Goal: Transaction & Acquisition: Purchase product/service

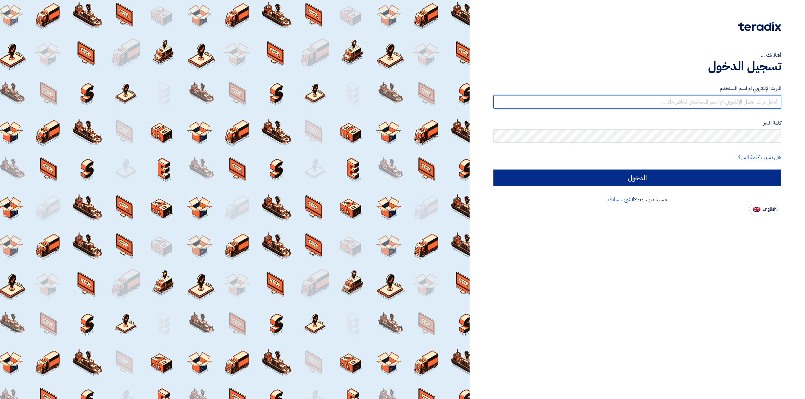
type input "[EMAIL_ADDRESS][DOMAIN_NAME]"
click at [669, 176] on input "الدخول" at bounding box center [637, 178] width 288 height 17
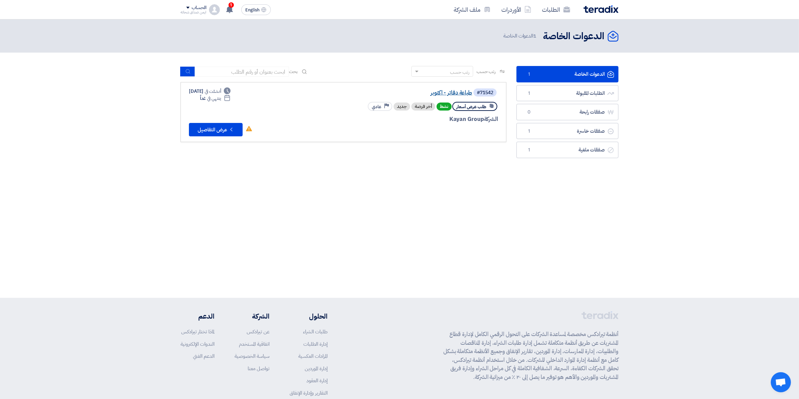
click at [445, 91] on link "طباعة دفاتر - اكتوبر" at bounding box center [405, 93] width 134 height 6
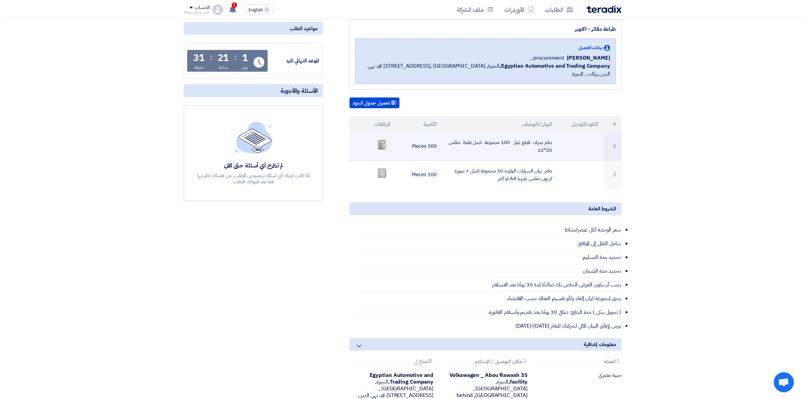
scroll to position [126, 0]
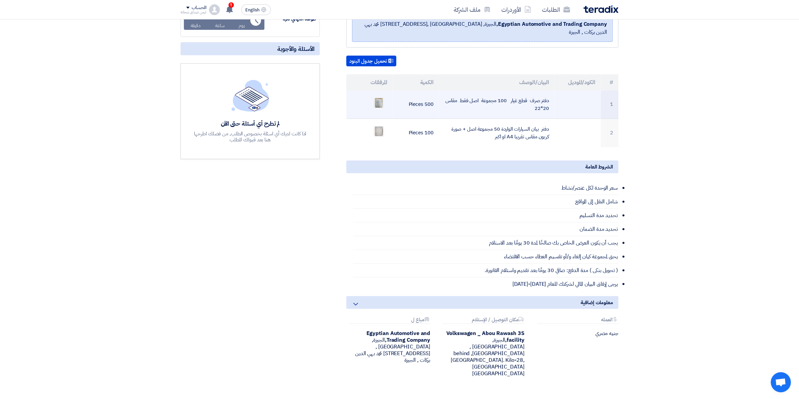
drag, startPoint x: 410, startPoint y: 94, endPoint x: 519, endPoint y: 94, distance: 108.7
click at [519, 94] on tr "1 دفتر صرف قطع غيار 100 مجموعة اصل فقط مقاس 20*22 500 Pieces" at bounding box center [482, 105] width 272 height 29
click at [519, 94] on td "دفتر صرف قطع غيار 100 مجموعة اصل فقط مقاس 20*22" at bounding box center [497, 105] width 116 height 29
click at [385, 95] on ul at bounding box center [370, 103] width 36 height 17
click at [375, 97] on img at bounding box center [378, 103] width 9 height 12
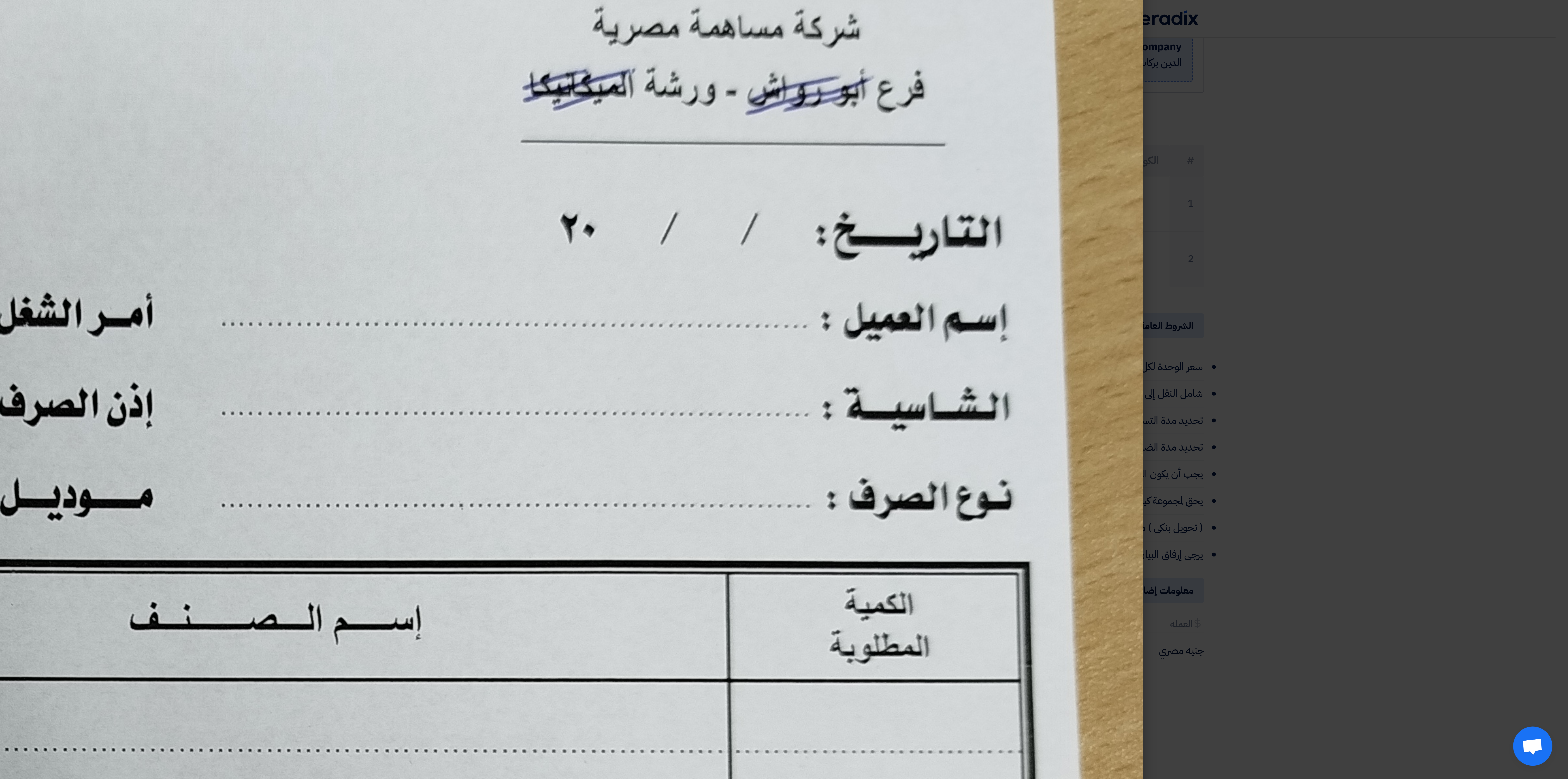
scroll to position [52, 0]
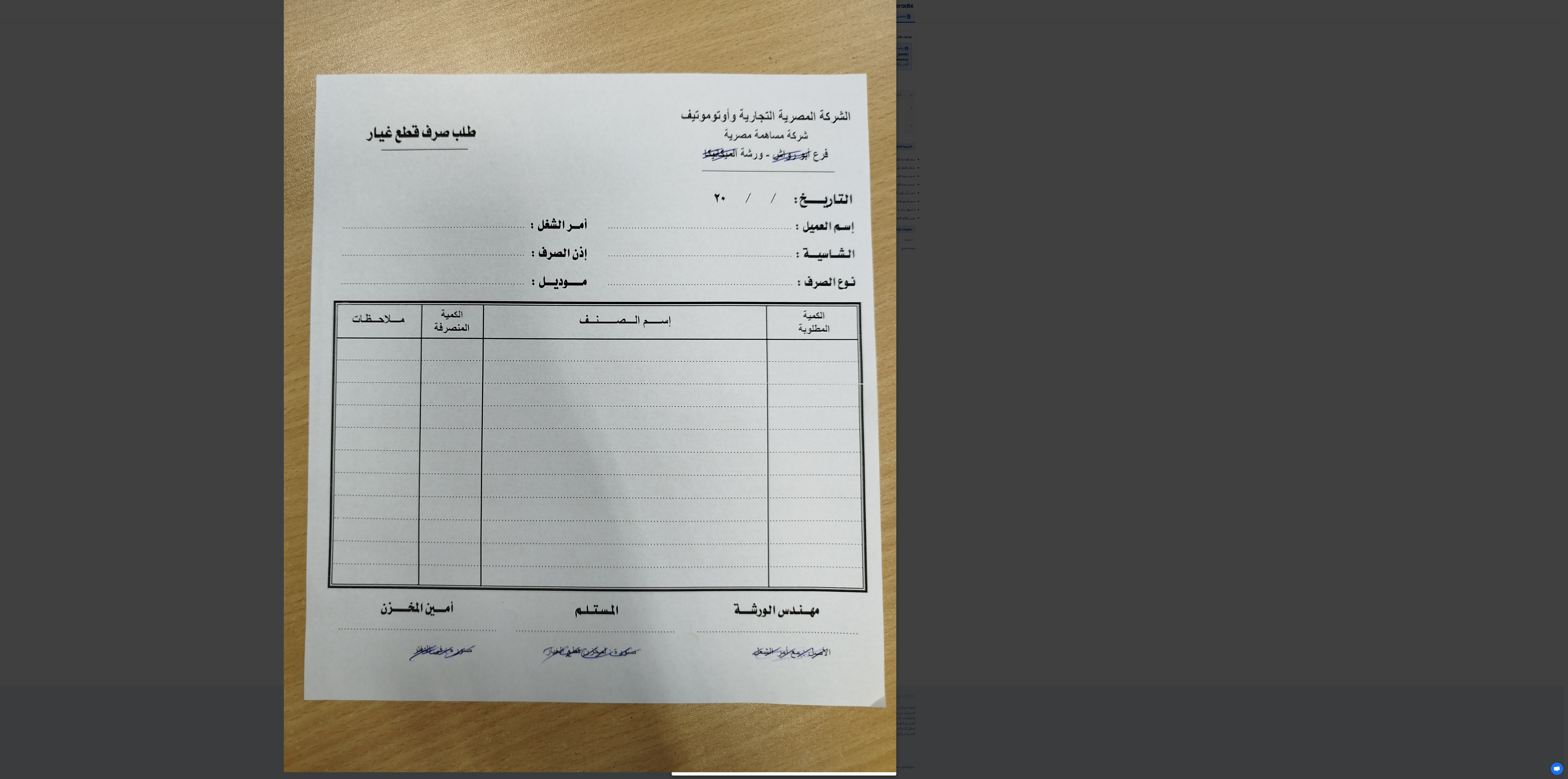
click at [490, 62] on modal-container at bounding box center [784, 389] width 1568 height 779
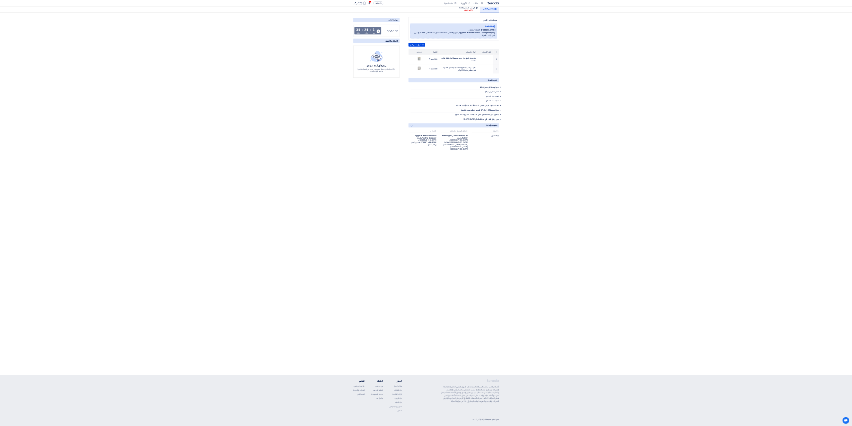
scroll to position [0, 0]
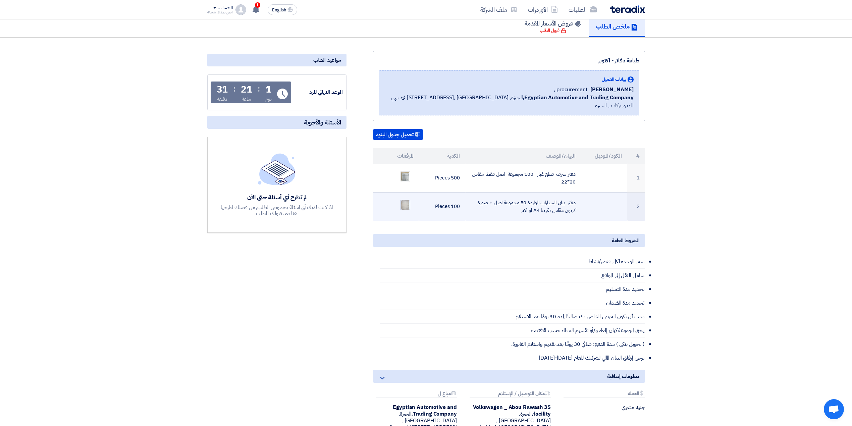
click at [405, 201] on div at bounding box center [405, 205] width 10 height 10
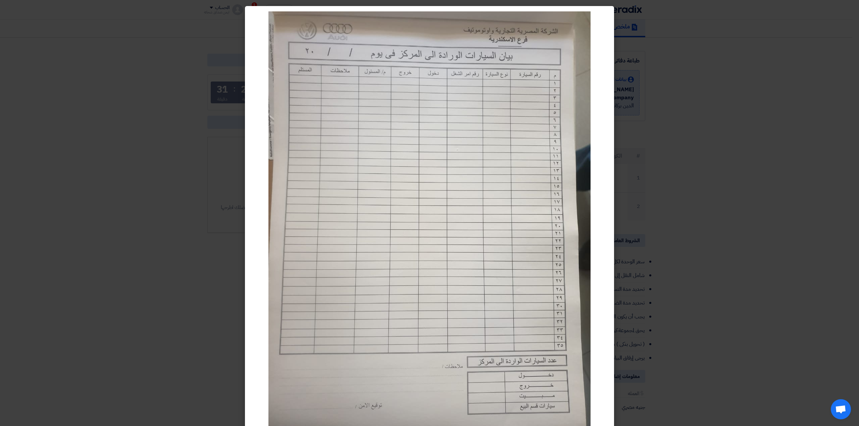
click at [637, 178] on modal-container at bounding box center [429, 213] width 859 height 426
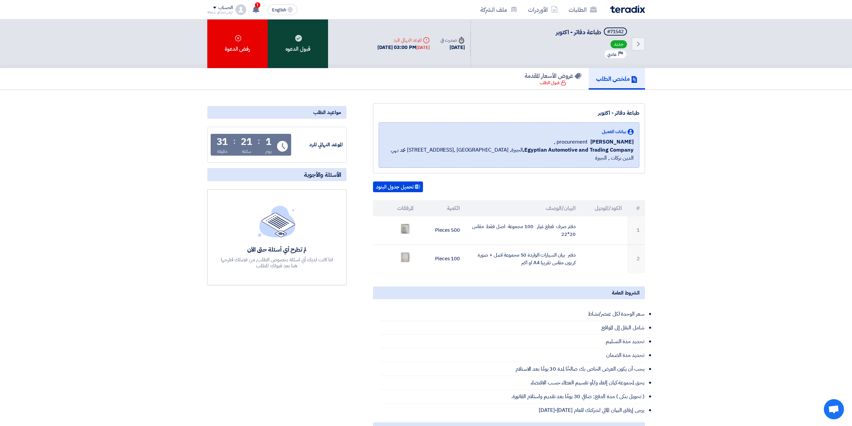
click at [318, 55] on div "قبول الدعوه" at bounding box center [298, 43] width 60 height 49
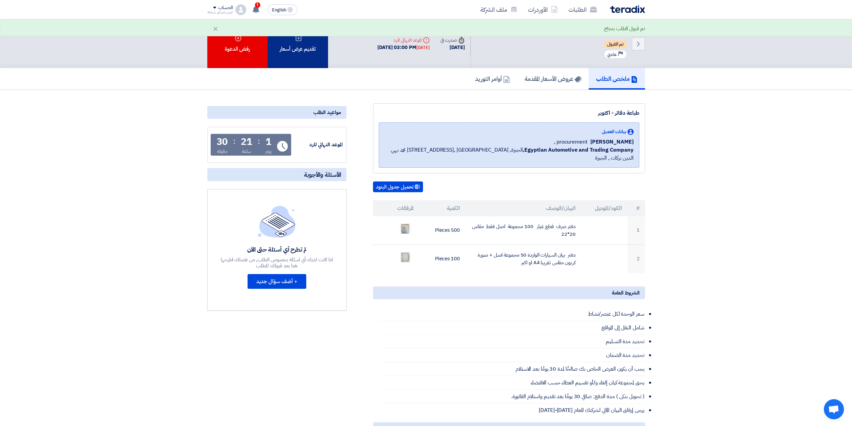
click at [300, 46] on div "تقديم عرض أسعار" at bounding box center [298, 43] width 60 height 49
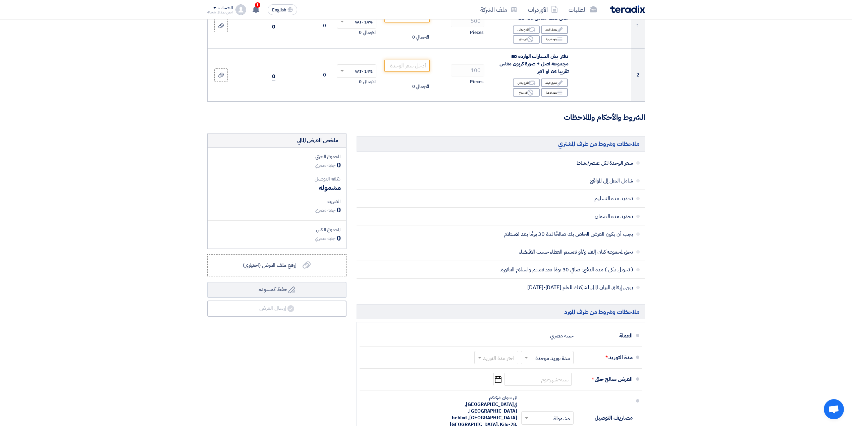
scroll to position [96, 0]
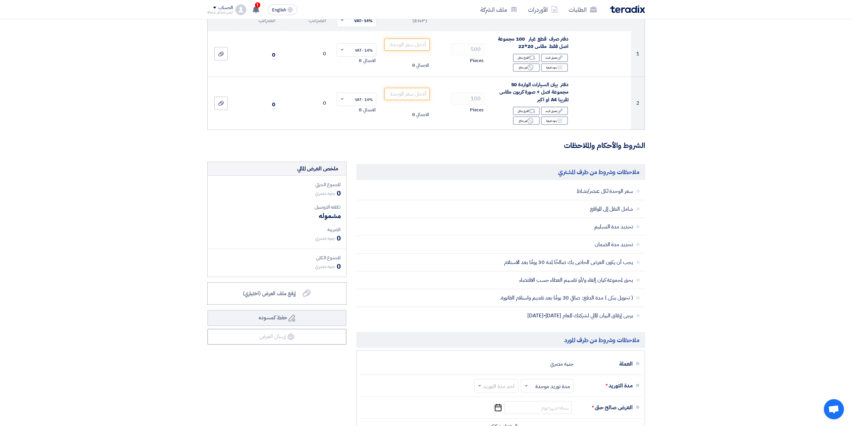
drag, startPoint x: 606, startPoint y: 173, endPoint x: 539, endPoint y: 168, distance: 66.6
click at [539, 168] on h5 "ملاحظات وشروط من طرف المشتري" at bounding box center [501, 171] width 288 height 15
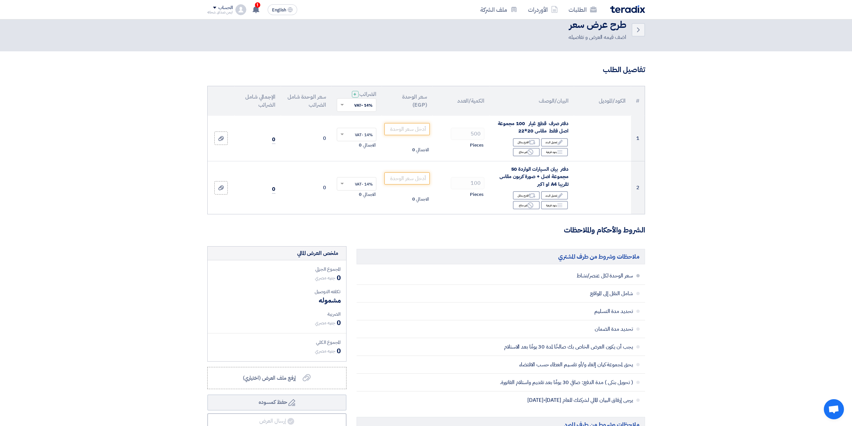
scroll to position [0, 0]
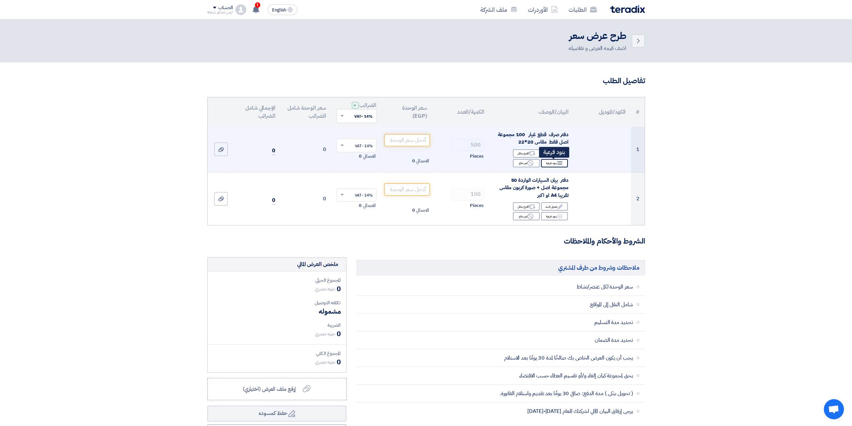
click at [551, 162] on div "Breakdown بنود فرعية" at bounding box center [554, 163] width 27 height 8
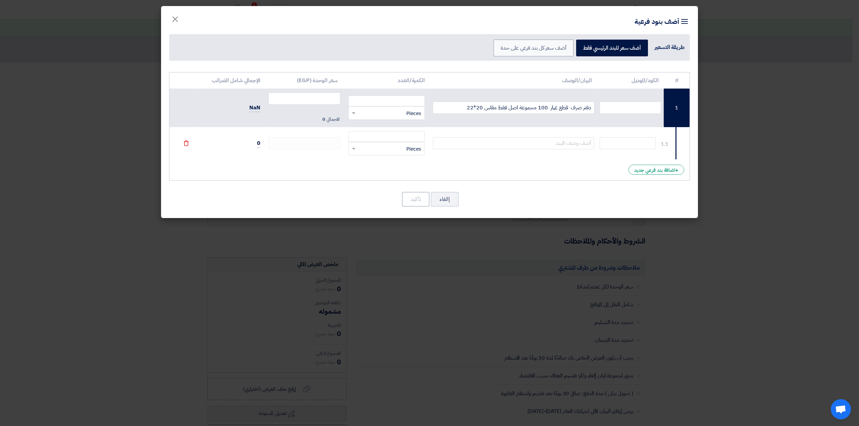
click at [737, 144] on modal-container "Item breakdown أضف بنود فرعية طريقة التسعير أضف سعر للبند الرئيسي فقط أضف سعر ك…" at bounding box center [429, 213] width 859 height 426
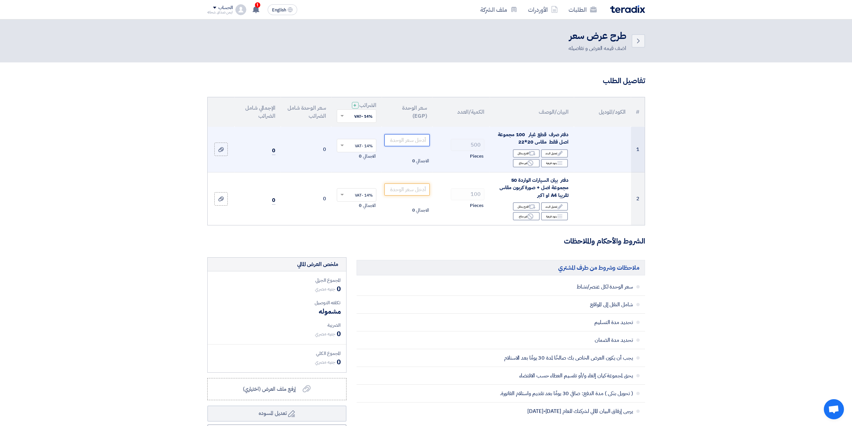
click at [419, 141] on input "number" at bounding box center [406, 140] width 45 height 12
type input "42"
click at [507, 129] on td "دفتر صرف قطع غيار 100 مجموعة اصل فقط مقاس 20*22 Edit تعديل البند Alternative اق…" at bounding box center [532, 150] width 84 height 46
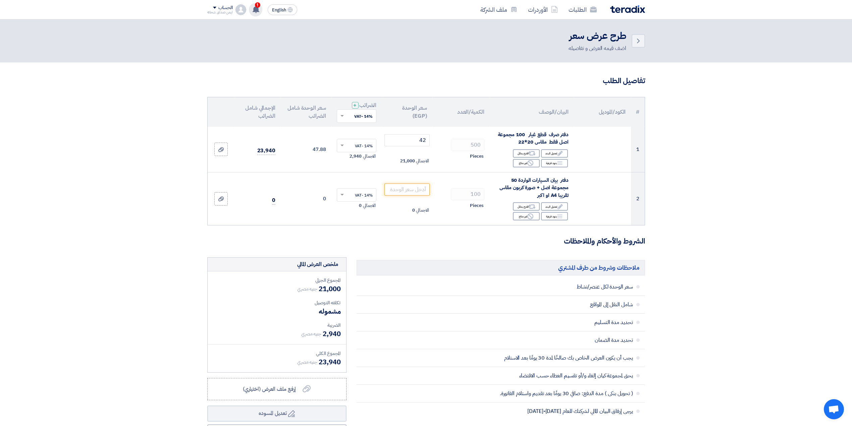
click at [252, 13] on div "1 تم نشر طلب عروض أسعار جديد - شاهد التفاصيل 37 minutes ago تم مشاهدة العرض الم…" at bounding box center [255, 9] width 13 height 13
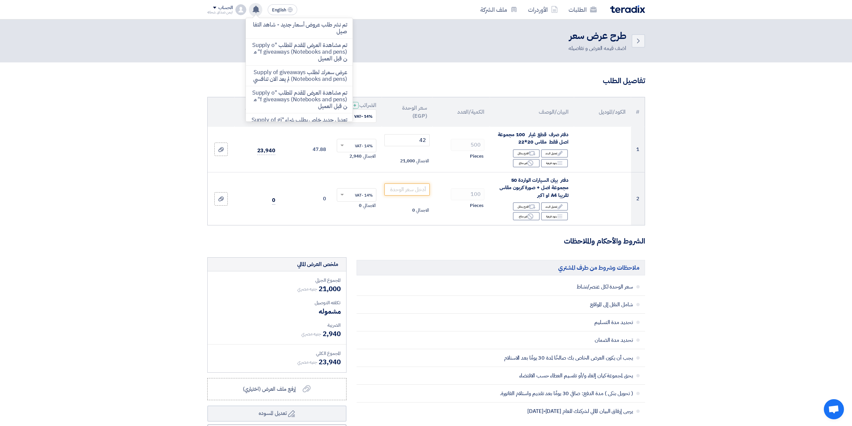
click at [252, 13] on div "تم نشر طلب عروض أسعار جديد - شاهد التفاصيل تم مشاهدة العرض المقدم للطلب "Supply…" at bounding box center [255, 9] width 13 height 13
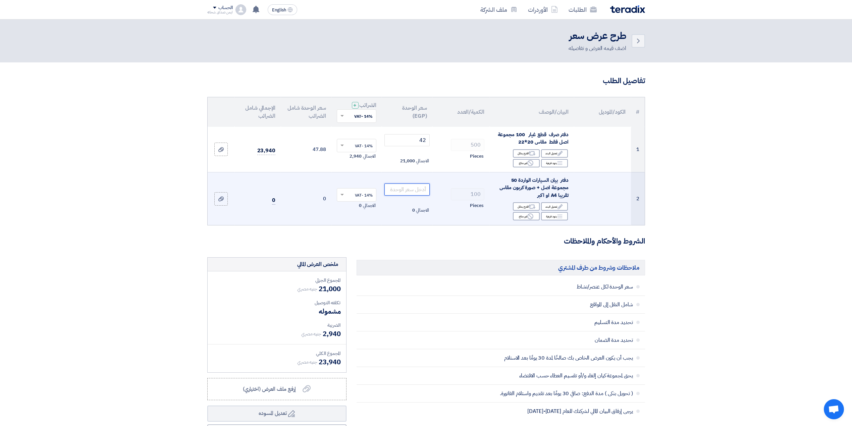
click at [412, 186] on input "number" at bounding box center [406, 189] width 45 height 12
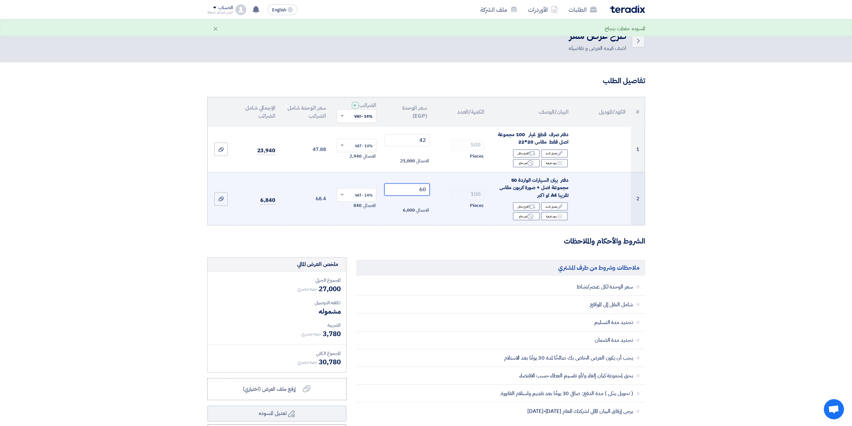
type input "60"
click at [486, 183] on td "100 Pieces" at bounding box center [460, 198] width 57 height 53
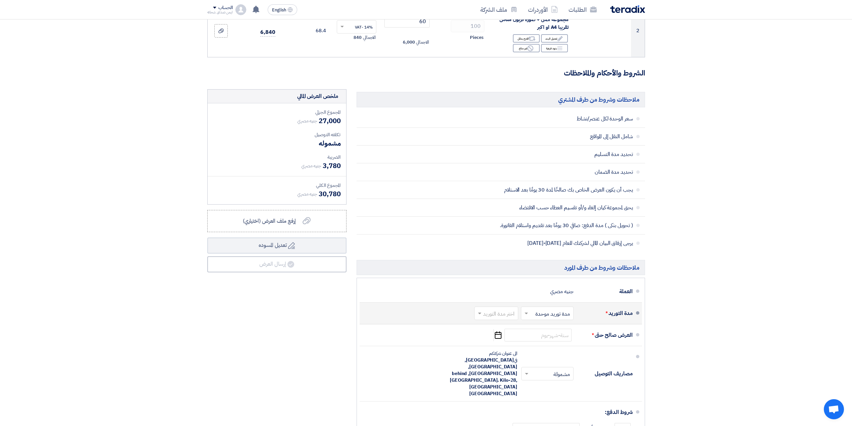
scroll to position [268, 0]
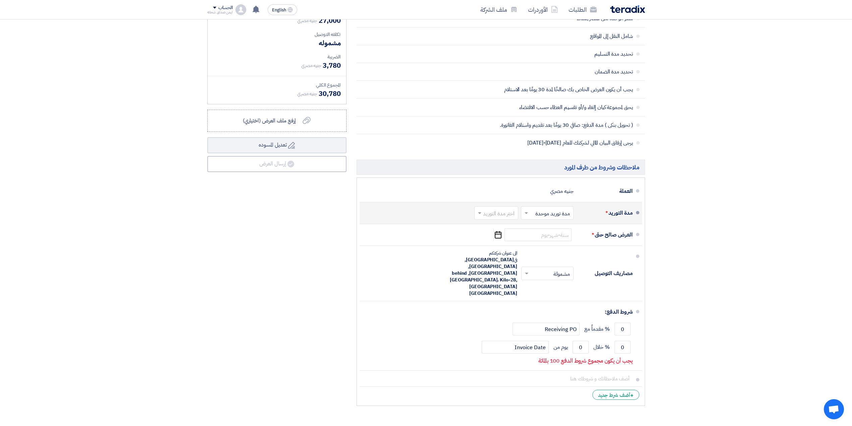
click at [533, 212] on input "text" at bounding box center [545, 214] width 49 height 10
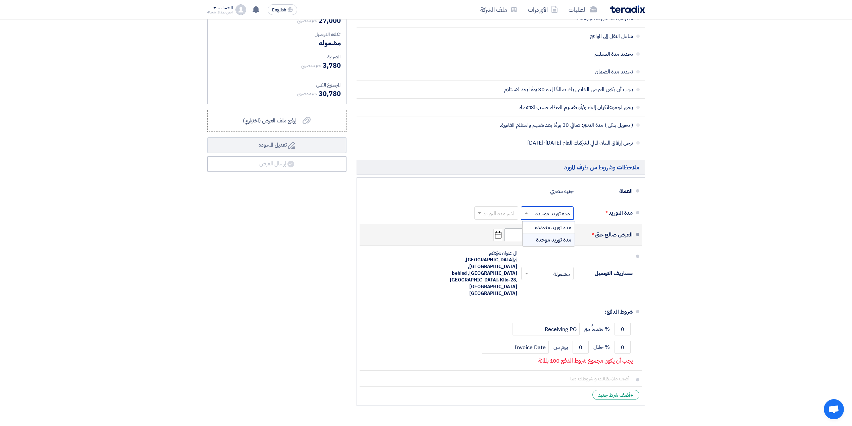
click at [543, 239] on span "مدة توريد موحدة" at bounding box center [553, 240] width 35 height 8
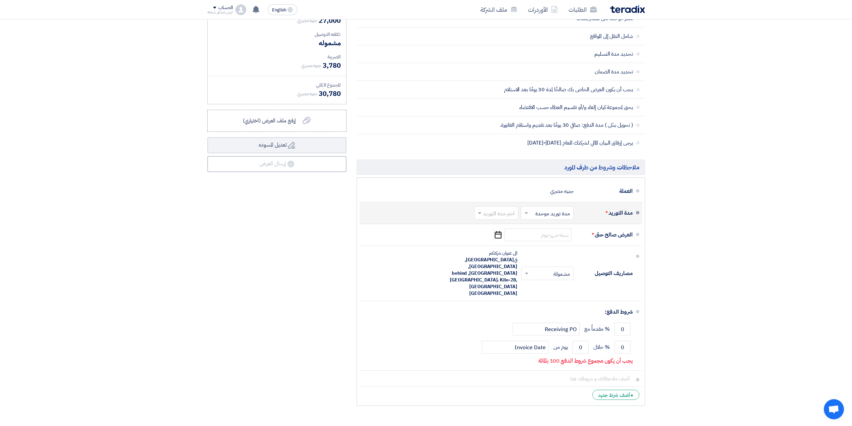
click at [501, 215] on input "text" at bounding box center [495, 214] width 41 height 10
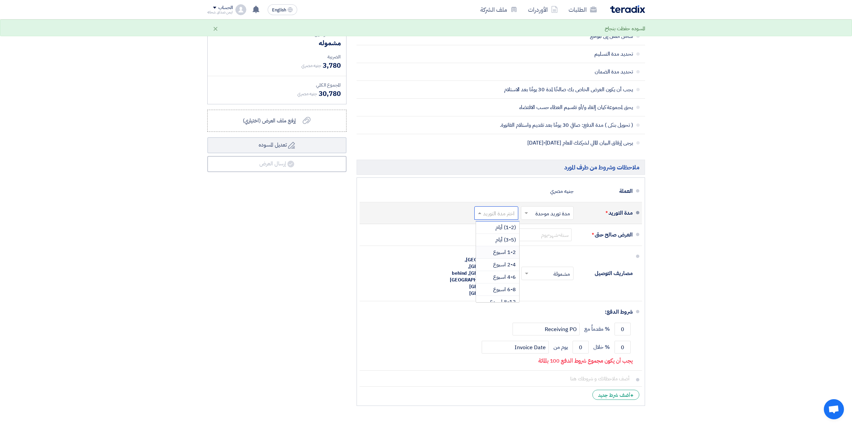
click at [515, 254] on span "1-2 اسبوع" at bounding box center [504, 252] width 23 height 8
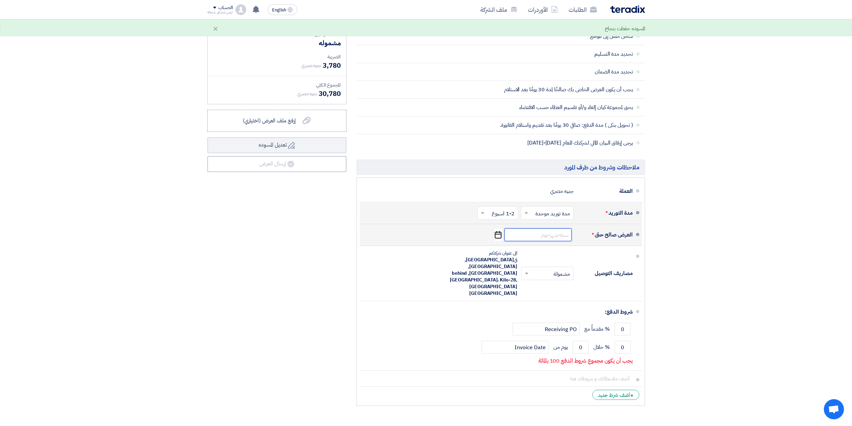
click at [555, 239] on input at bounding box center [537, 234] width 67 height 13
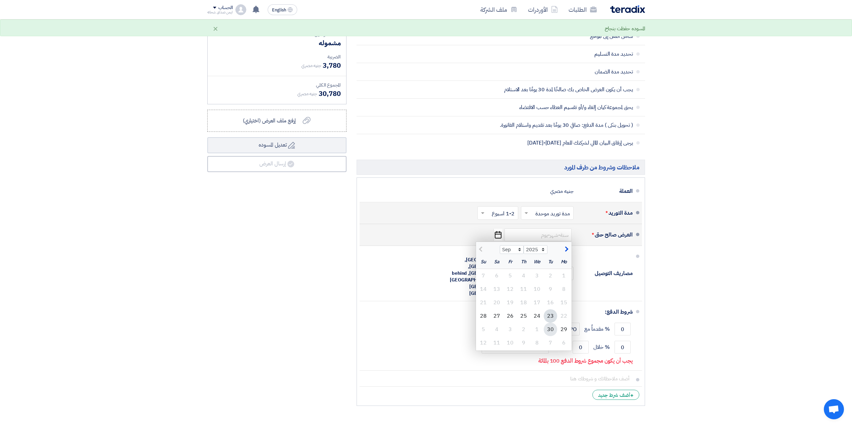
click at [549, 329] on div "30" at bounding box center [550, 329] width 13 height 13
type input "9/30/2025"
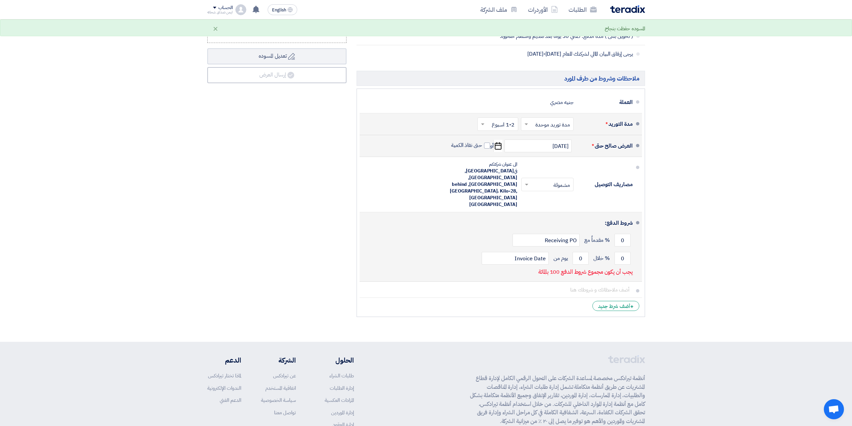
scroll to position [358, 0]
click at [618, 233] on input "0" at bounding box center [622, 239] width 16 height 13
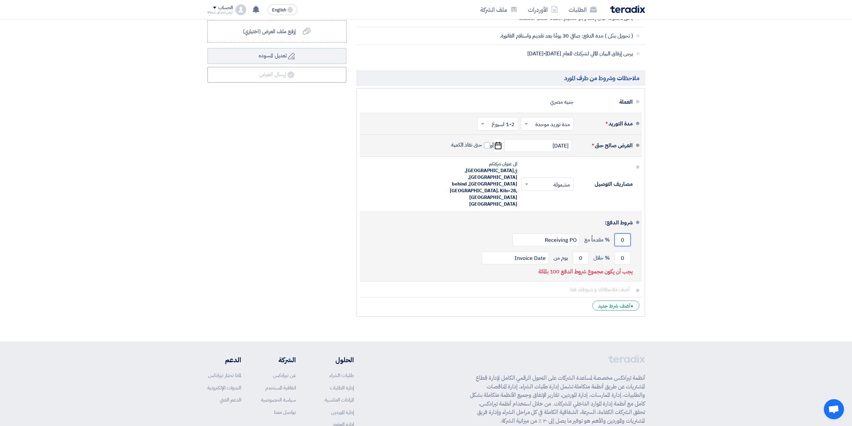
click at [618, 233] on input "0" at bounding box center [622, 239] width 16 height 13
click at [620, 233] on input "0" at bounding box center [622, 239] width 16 height 13
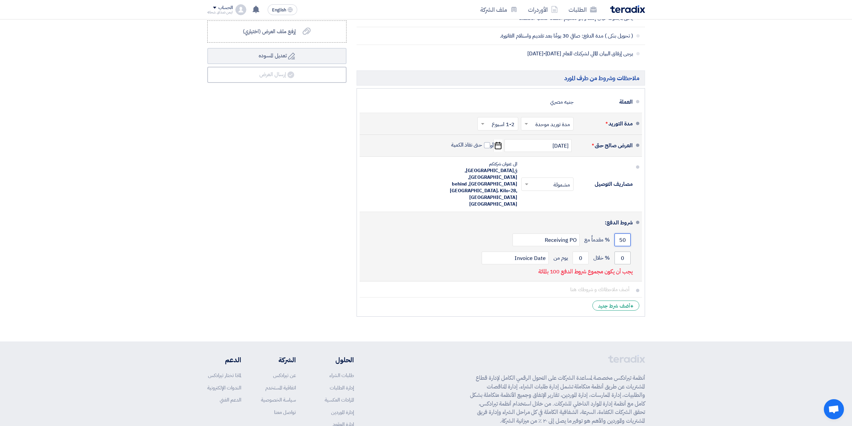
type input "50"
click at [619, 252] on input "0" at bounding box center [622, 258] width 16 height 13
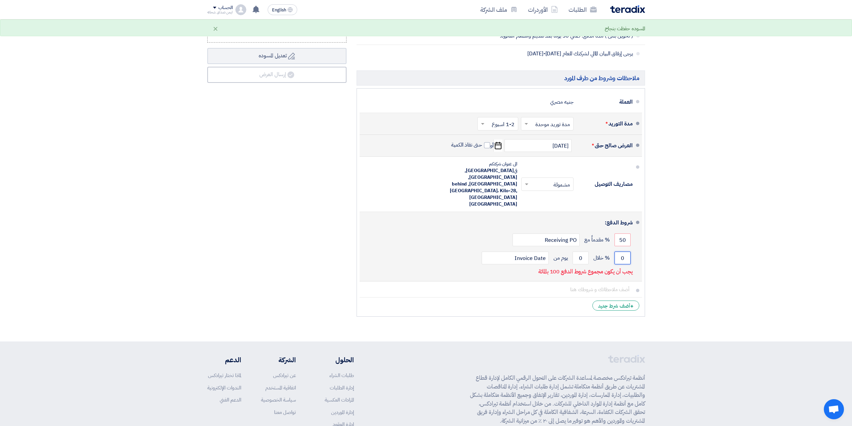
click at [619, 252] on input "0" at bounding box center [622, 258] width 16 height 13
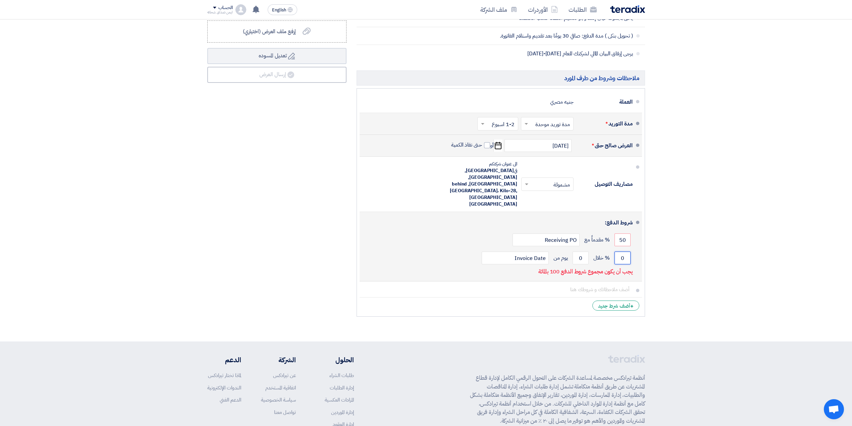
click at [624, 252] on input "0" at bounding box center [622, 258] width 16 height 13
type input "50"
click at [578, 252] on input "0" at bounding box center [581, 258] width 16 height 13
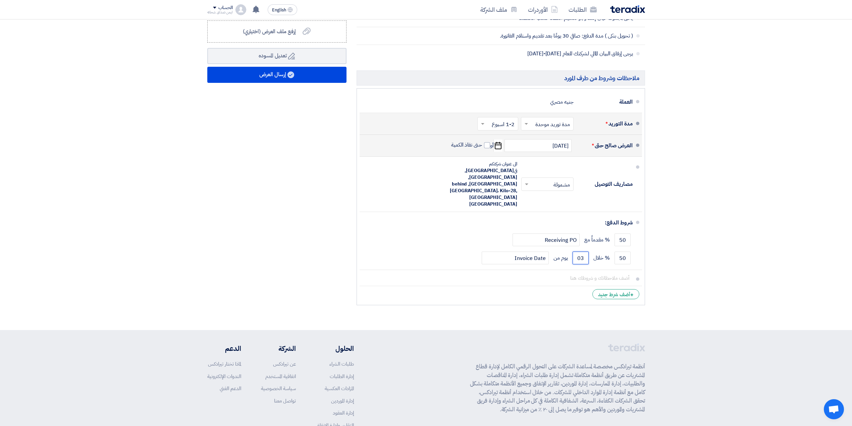
type input "0"
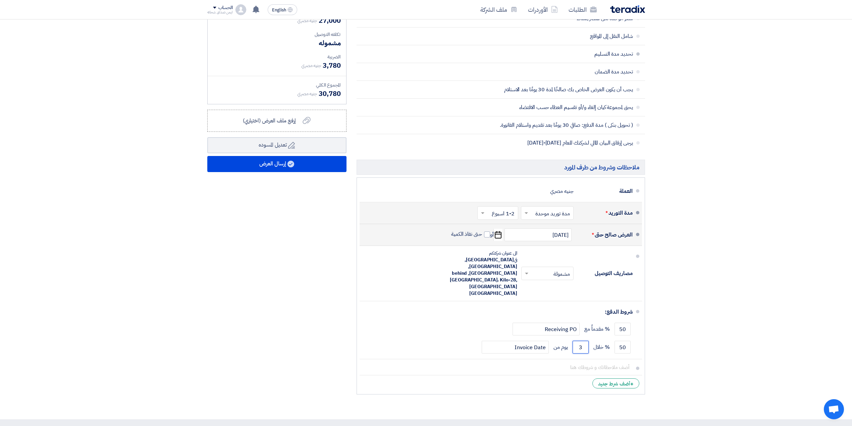
scroll to position [313, 0]
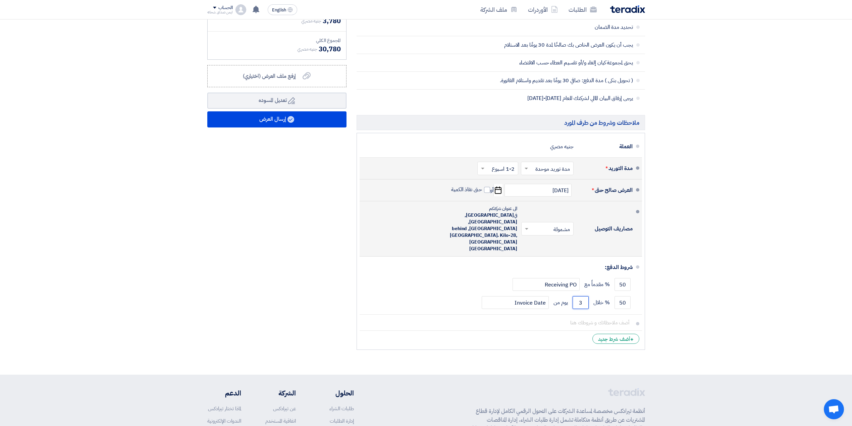
type input "3"
click at [617, 224] on div "مصاريف التوصيل" at bounding box center [606, 229] width 54 height 16
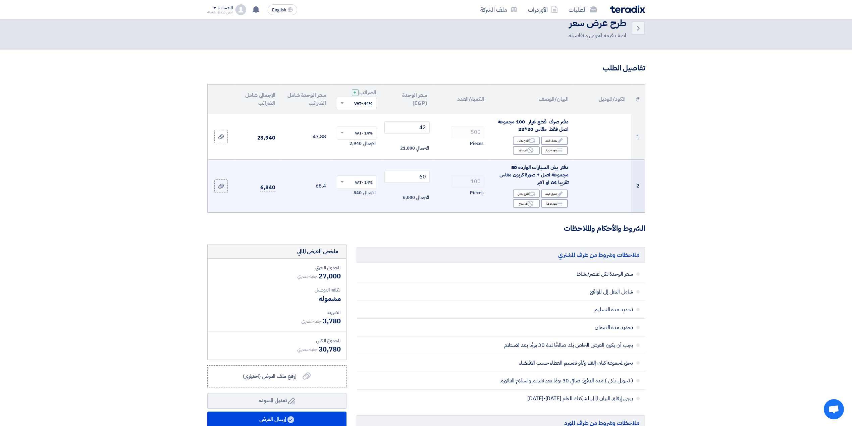
scroll to position [179, 0]
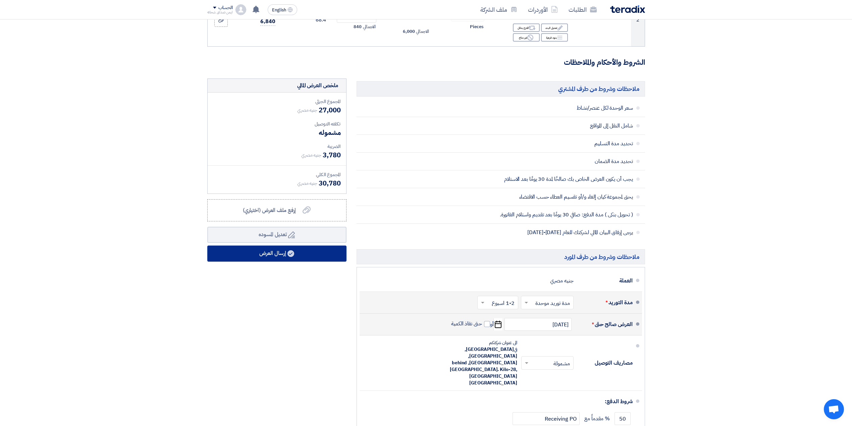
click at [313, 252] on button "إرسال العرض" at bounding box center [276, 254] width 139 height 16
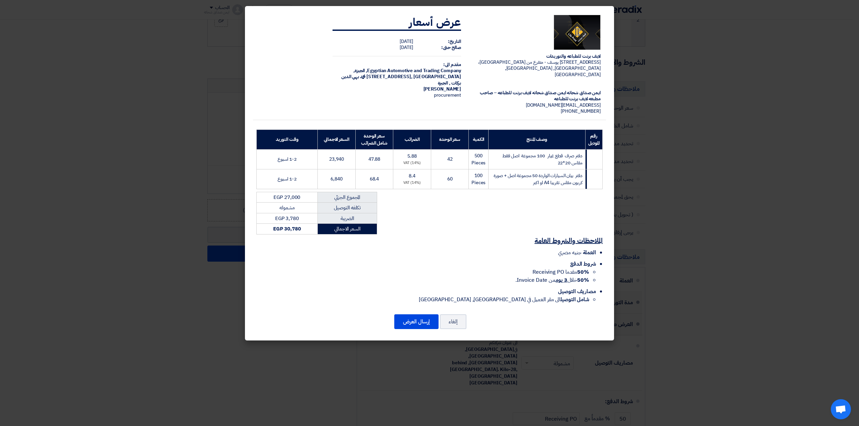
click at [746, 190] on modal-container "لايف برنت للطباعه والتوريدات 21 شارع رمزي يوسف - متفرع من شارع ترعة الجندي، الأ…" at bounding box center [429, 213] width 859 height 426
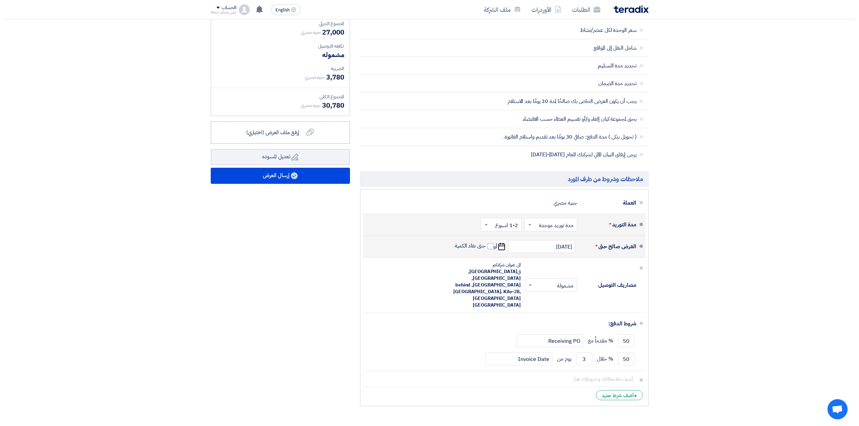
scroll to position [268, 0]
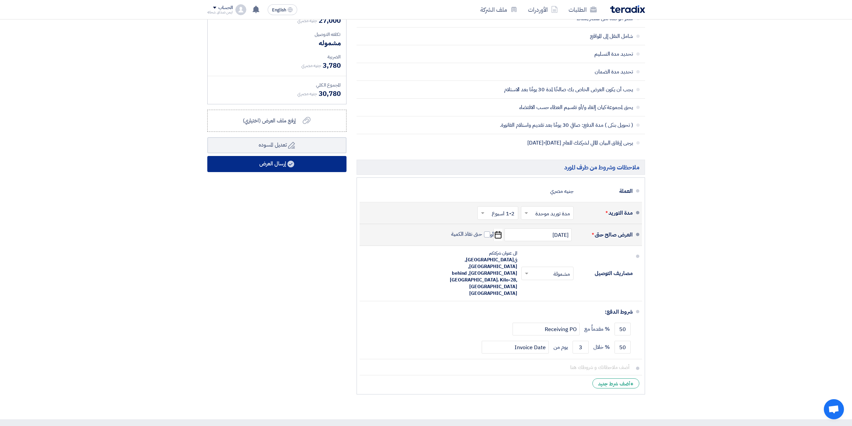
click at [298, 161] on button "إرسال العرض" at bounding box center [276, 164] width 139 height 16
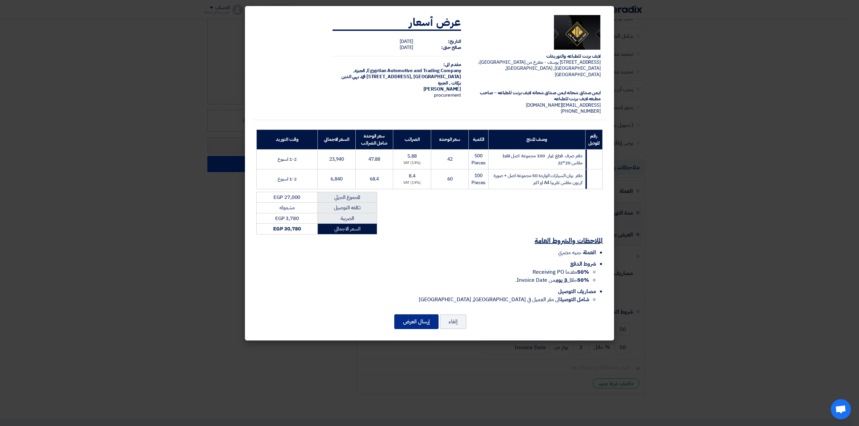
click at [425, 315] on button "إرسال العرض" at bounding box center [416, 321] width 44 height 15
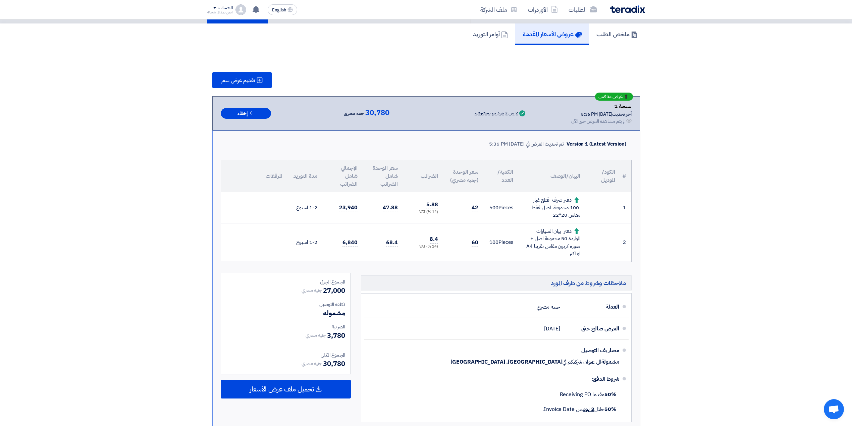
scroll to position [89, 0]
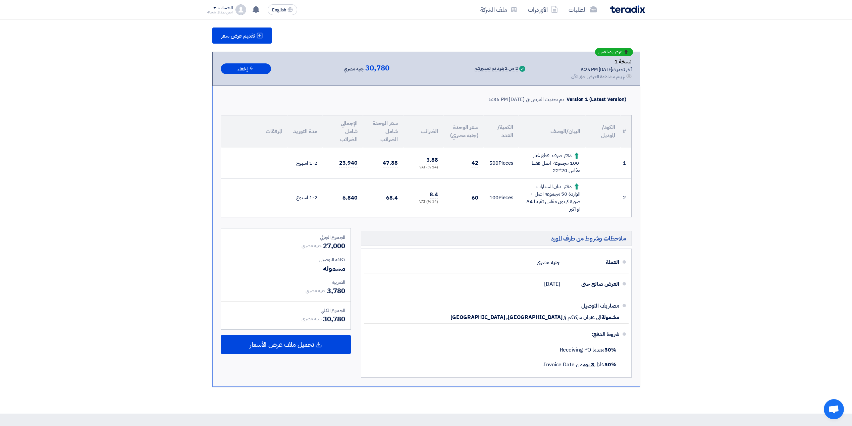
click at [803, 235] on section "تقديم عرض سعر عرض منافس نسخة 1 أخر تحديث 23 Sep 2025, 5:36 PM Offer is Seen لم …" at bounding box center [426, 207] width 852 height 413
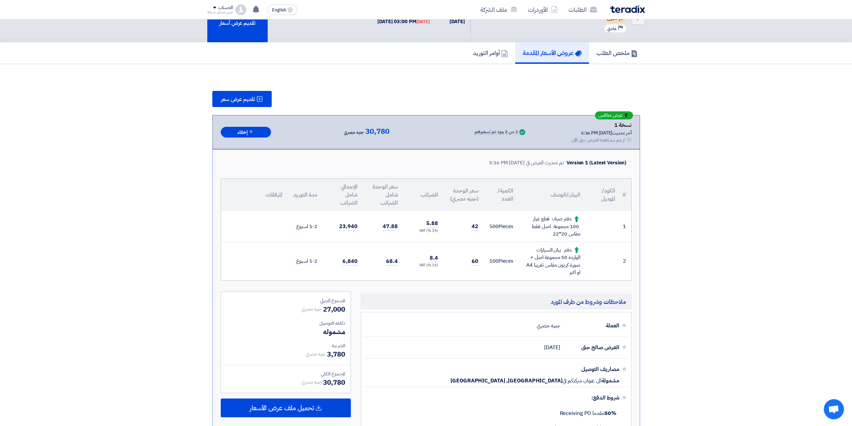
scroll to position [0, 0]
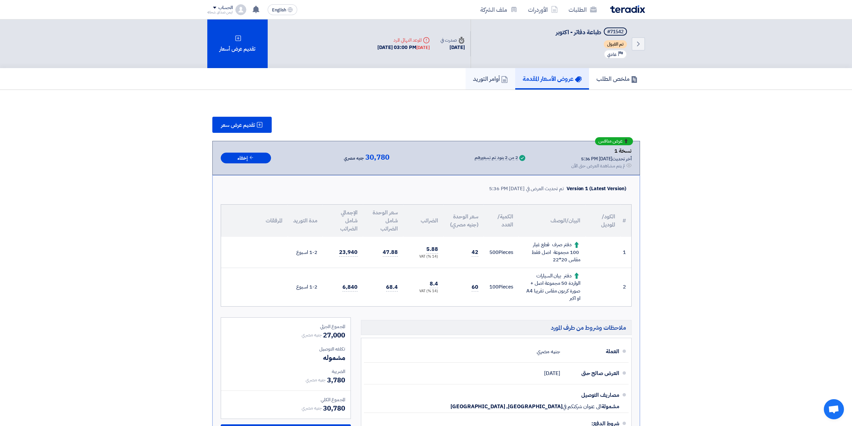
click at [501, 77] on icon at bounding box center [504, 79] width 7 height 7
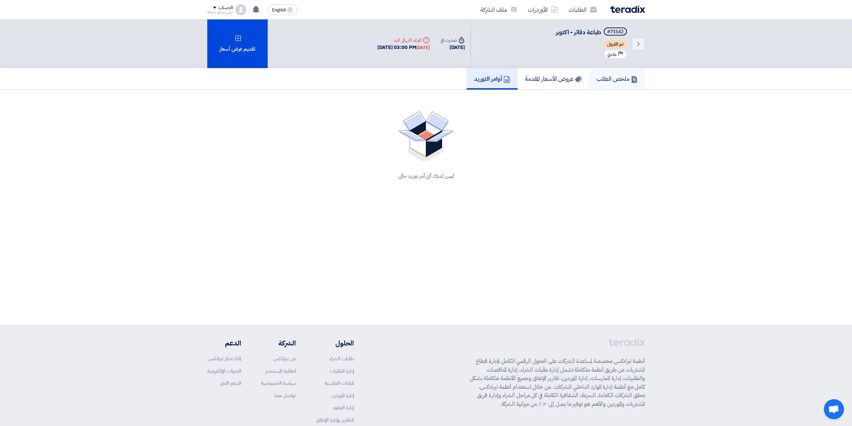
click at [615, 69] on link "ملخص الطلب" at bounding box center [617, 78] width 56 height 21
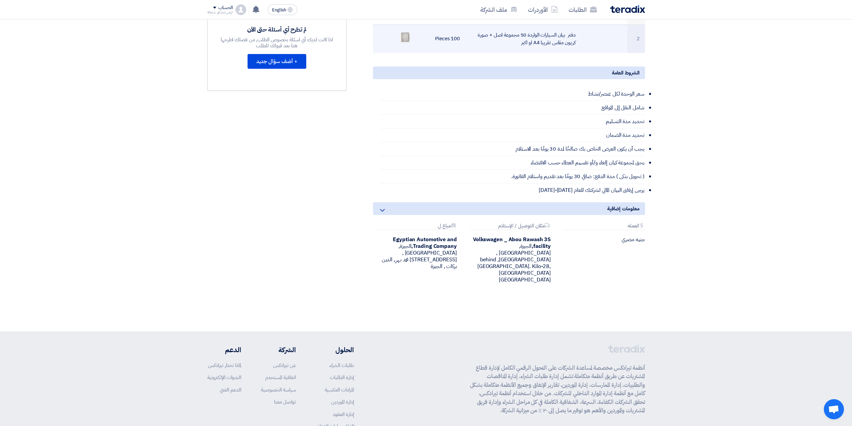
scroll to position [223, 0]
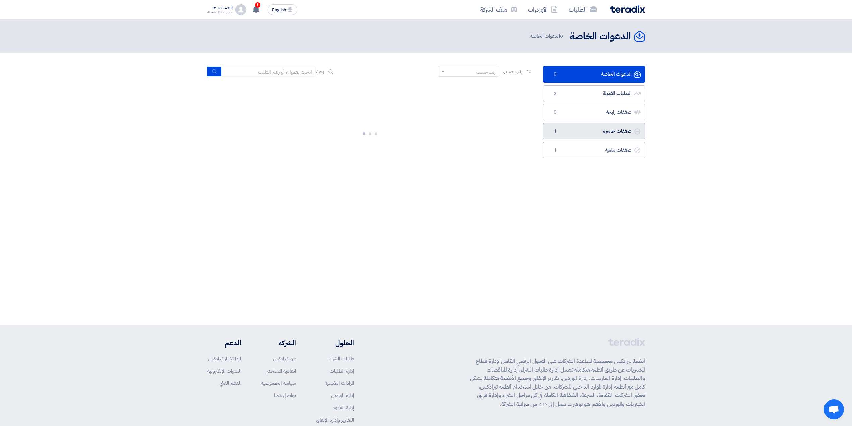
click at [570, 132] on link "صفقات خاسرة صفقات خاسرة 1" at bounding box center [594, 131] width 102 height 16
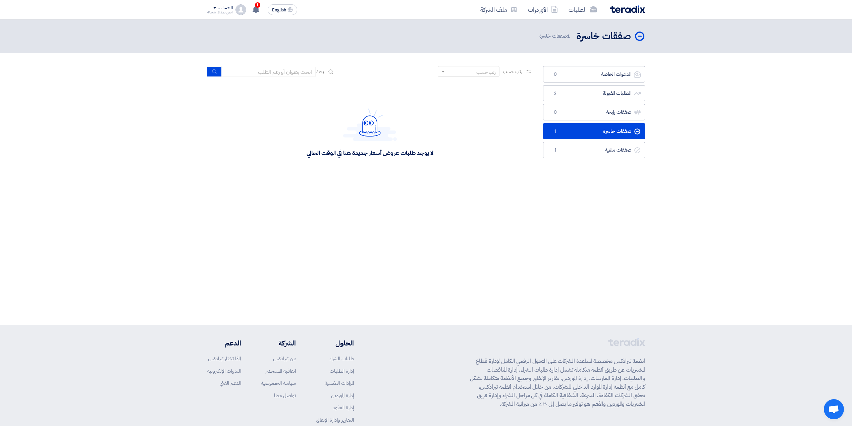
click at [552, 131] on span "1" at bounding box center [555, 131] width 8 height 7
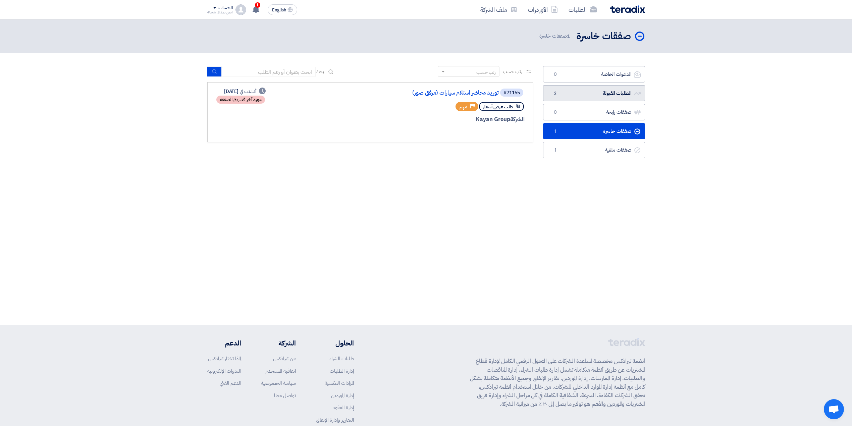
click at [584, 97] on link "الطلبات المقبولة الطلبات المقبولة 2" at bounding box center [594, 93] width 102 height 16
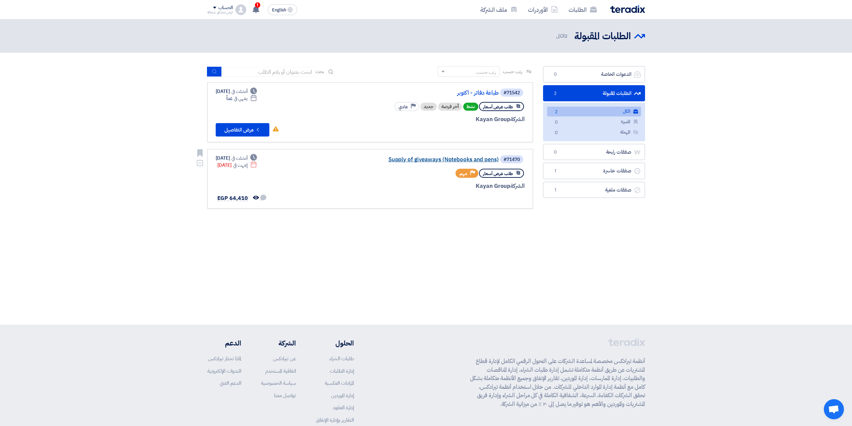
click at [451, 160] on link "Supply of giveaways (Notebooks and pens)" at bounding box center [432, 160] width 134 height 6
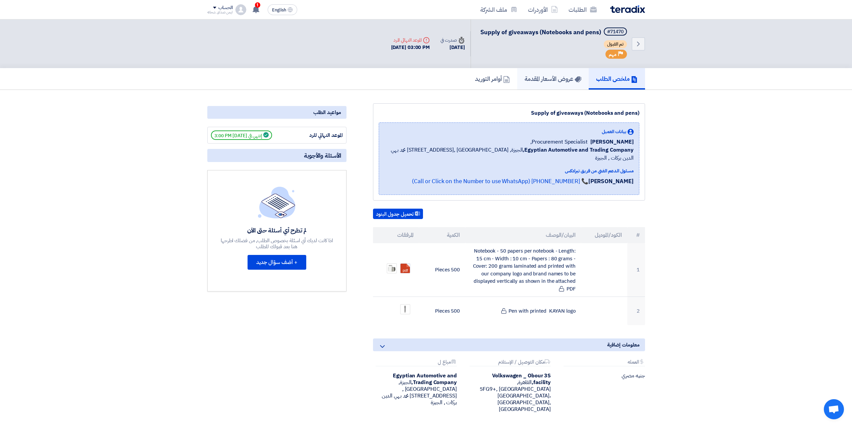
click at [554, 81] on h5 "عروض الأسعار المقدمة" at bounding box center [553, 79] width 57 height 8
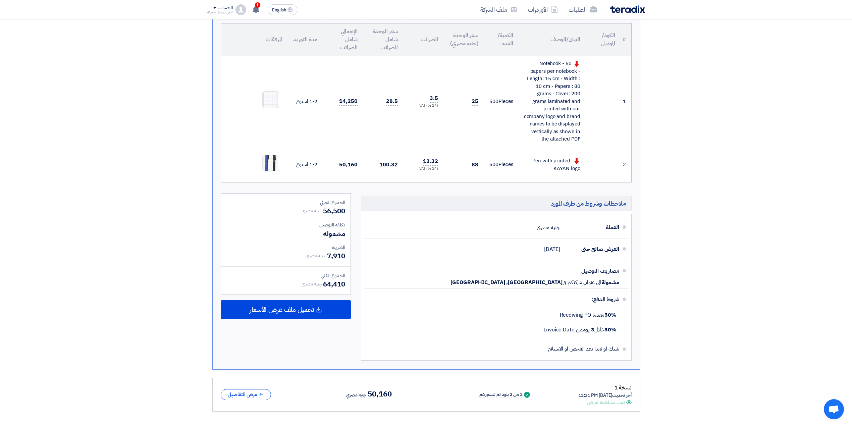
scroll to position [179, 0]
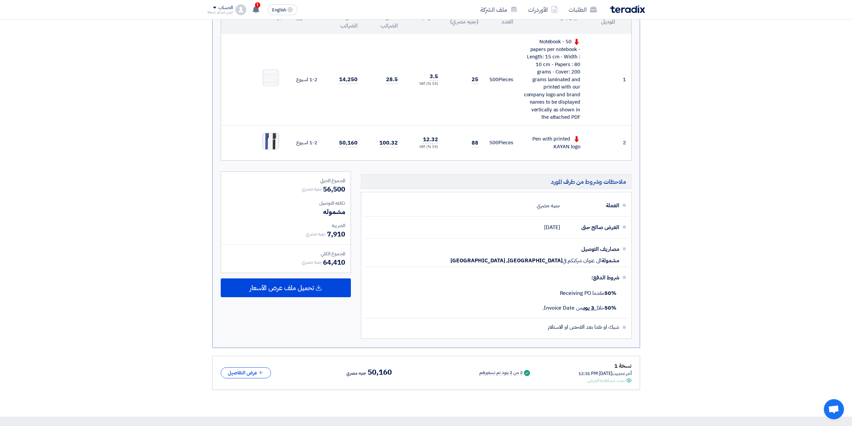
click at [271, 141] on img at bounding box center [271, 140] width 16 height 33
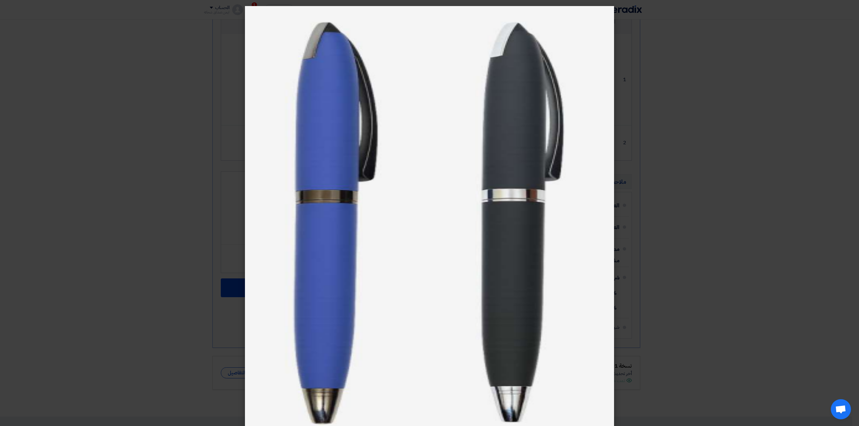
click at [694, 110] on modal-container at bounding box center [429, 213] width 859 height 426
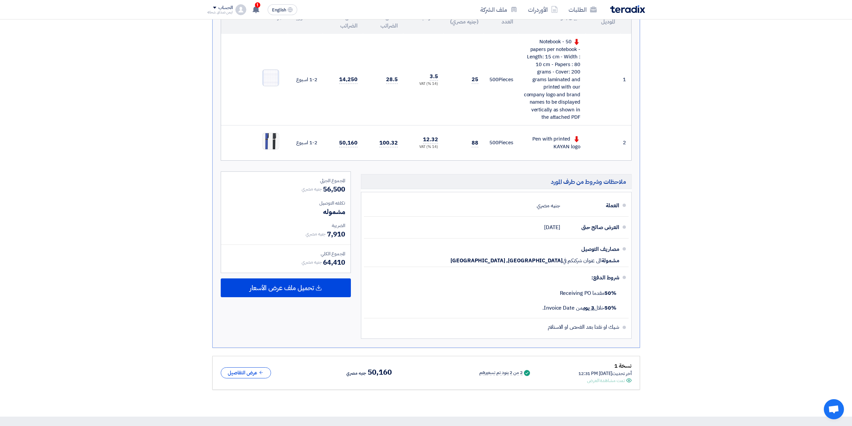
click at [273, 79] on img at bounding box center [271, 77] width 16 height 21
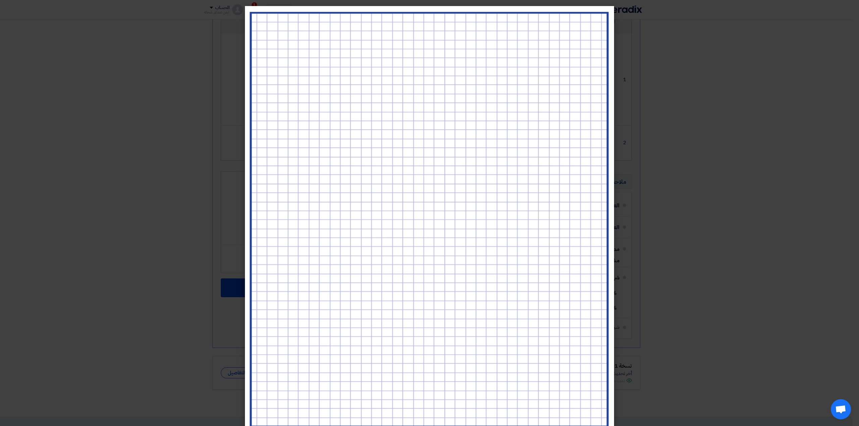
click at [706, 122] on modal-container at bounding box center [429, 213] width 859 height 426
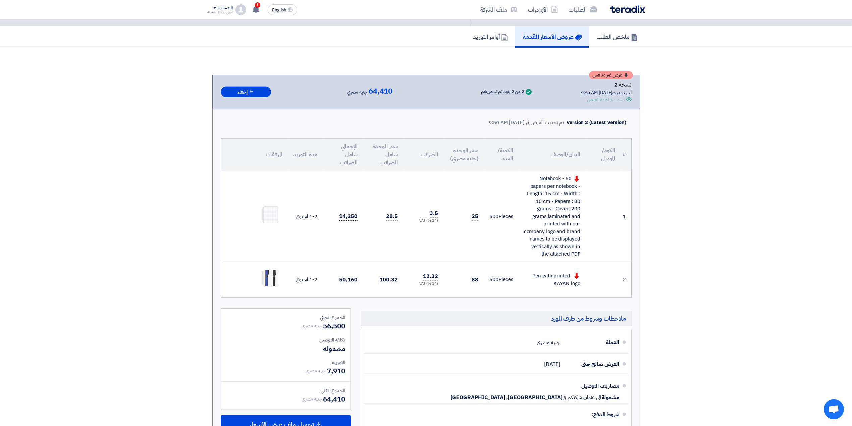
scroll to position [0, 0]
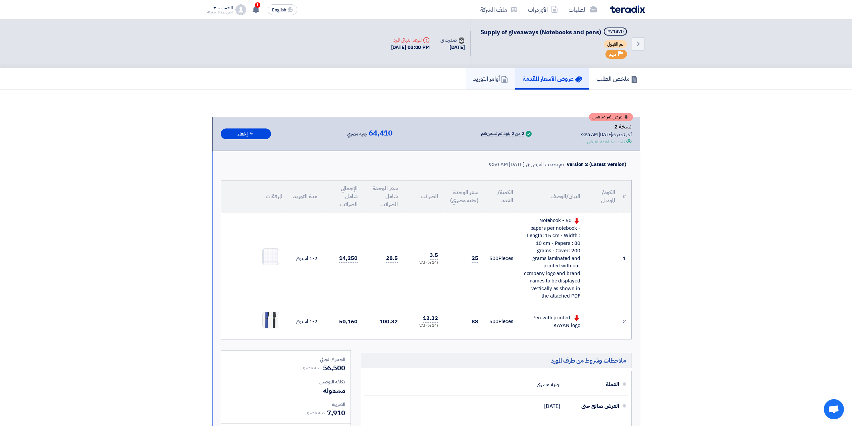
click at [501, 79] on icon at bounding box center [504, 79] width 7 height 7
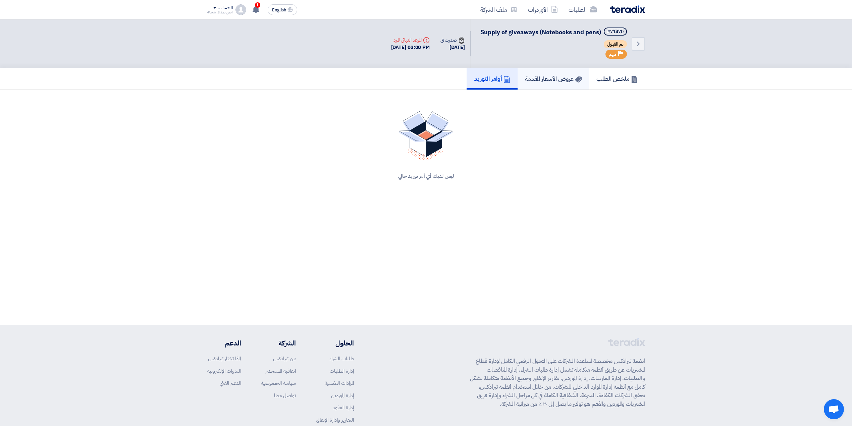
click at [533, 75] on h5 "عروض الأسعار المقدمة" at bounding box center [553, 79] width 57 height 8
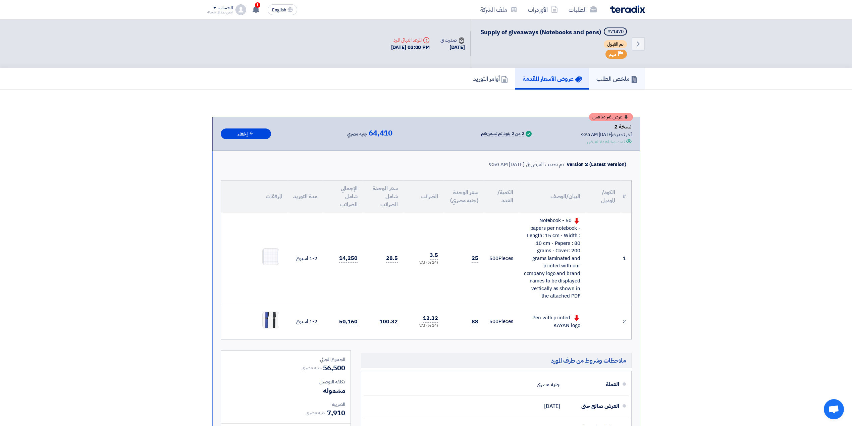
click at [597, 75] on h5 "ملخص الطلب" at bounding box center [616, 79] width 41 height 8
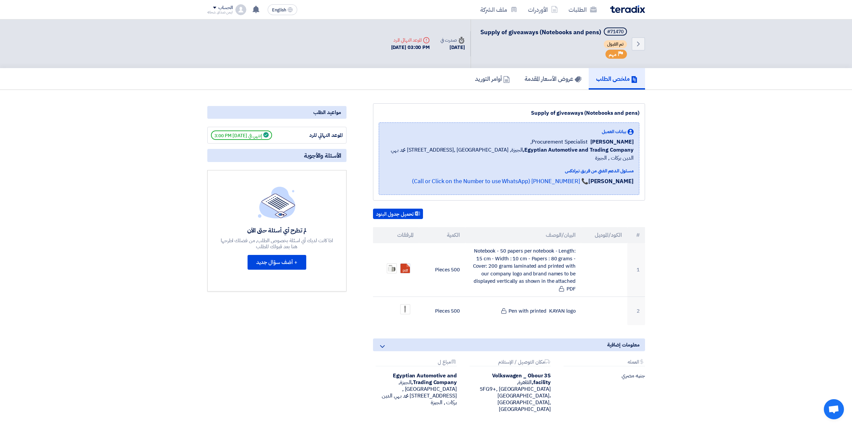
click at [631, 6] on img at bounding box center [627, 9] width 35 height 8
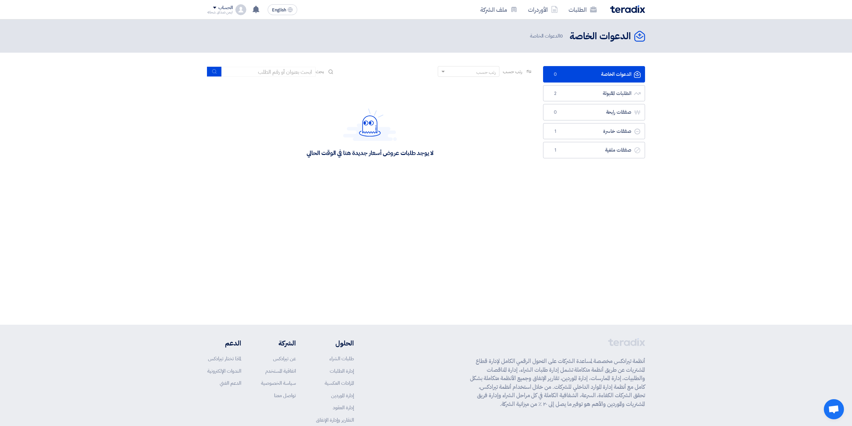
click at [211, 8] on div "الحساب" at bounding box center [220, 8] width 26 height 6
click at [346, 48] on header "الدعوات الخاصة الدعوات الخاصة 0 الدعوات الخاصة" at bounding box center [426, 35] width 852 height 33
